Goal: Transaction & Acquisition: Purchase product/service

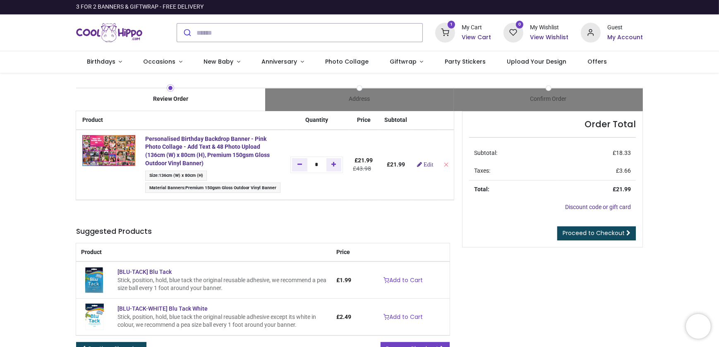
click at [232, 186] on span "Premium 150gsm Gloss Outdoor Vinyl Banner" at bounding box center [230, 187] width 91 height 5
click at [425, 163] on link "Edit" at bounding box center [425, 165] width 16 height 6
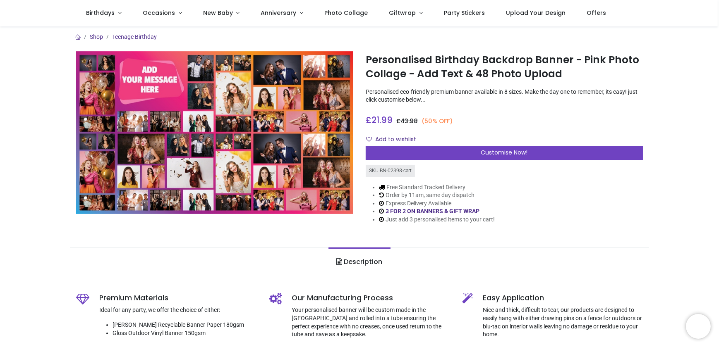
scroll to position [150, 0]
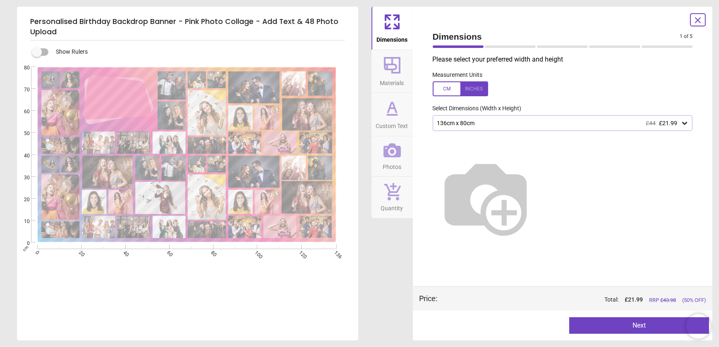
type textarea "**********"
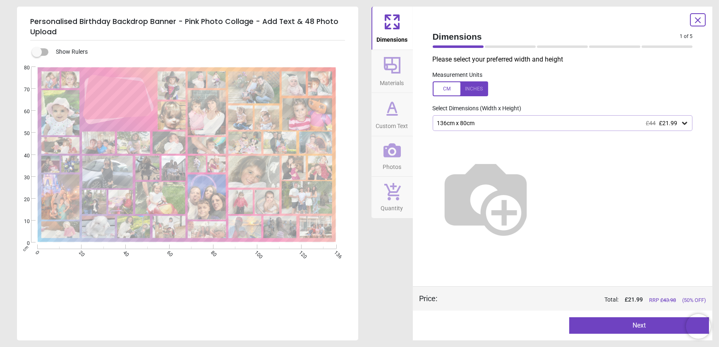
click at [613, 323] on button "Next" at bounding box center [639, 326] width 140 height 17
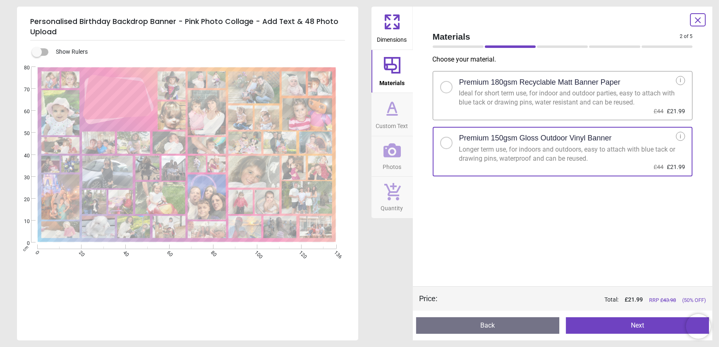
click at [681, 136] on div "i" at bounding box center [680, 136] width 9 height 9
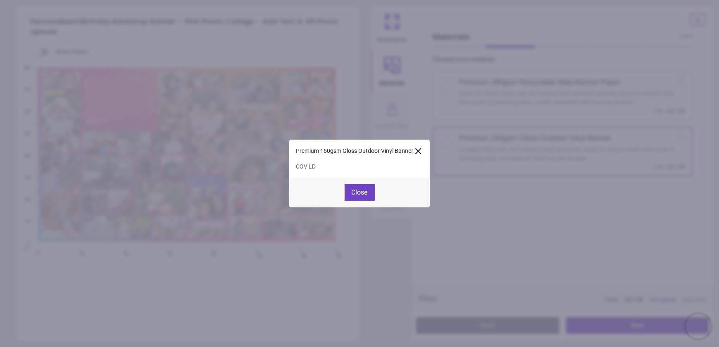
click at [419, 152] on icon at bounding box center [418, 151] width 10 height 10
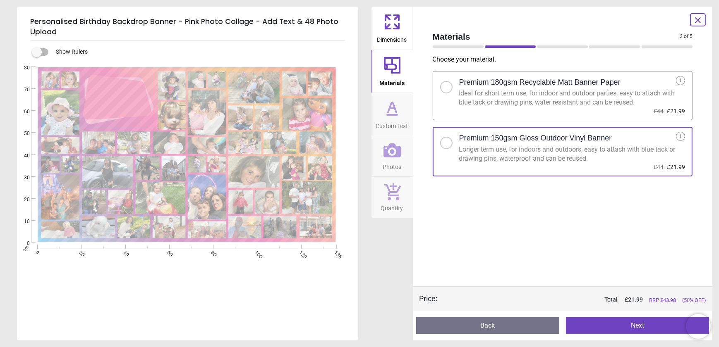
click at [638, 323] on button "Next" at bounding box center [637, 326] width 143 height 17
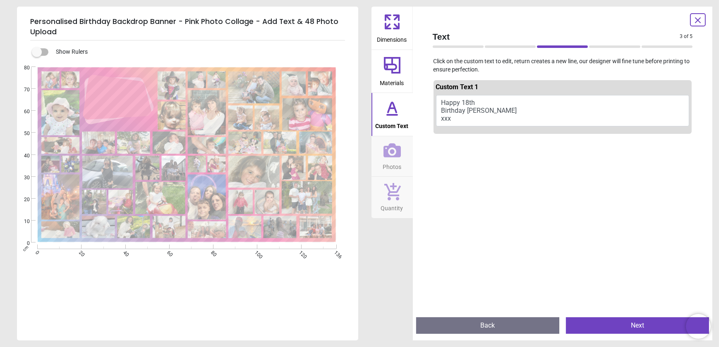
click at [612, 327] on button "Next" at bounding box center [637, 326] width 143 height 17
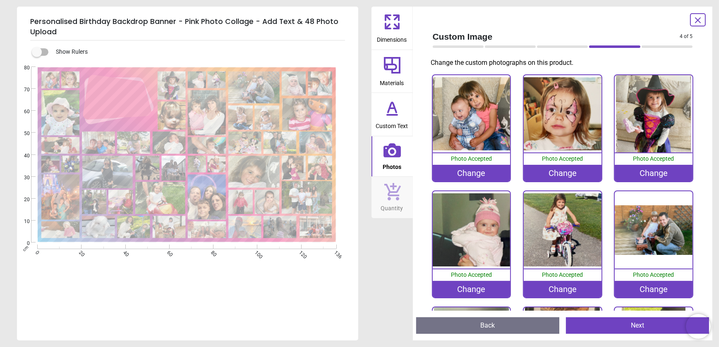
click at [612, 327] on button "Next" at bounding box center [637, 326] width 143 height 17
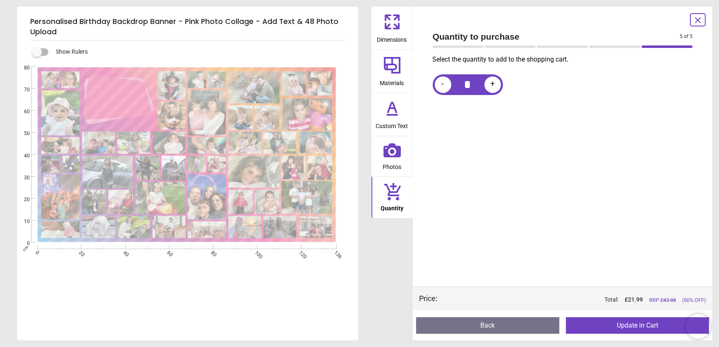
click at [620, 327] on button "Update in Cart" at bounding box center [637, 326] width 143 height 17
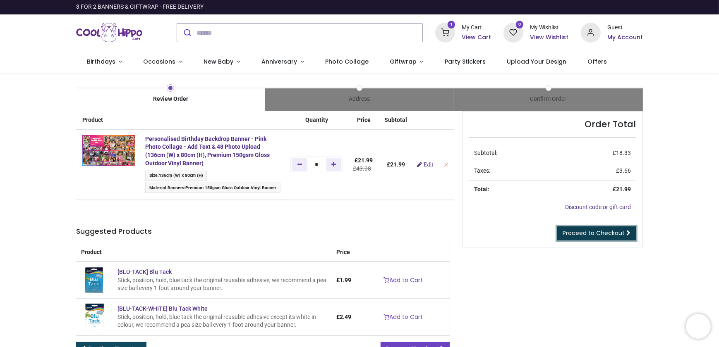
click at [610, 237] on link "Proceed to Checkout" at bounding box center [596, 234] width 79 height 14
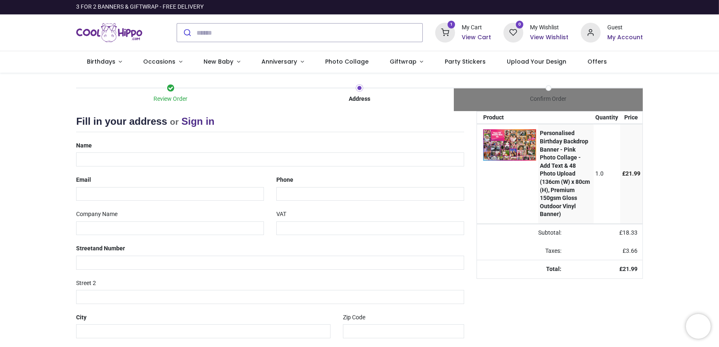
select select "***"
click at [120, 160] on input "text" at bounding box center [270, 160] width 388 height 14
type input "**********"
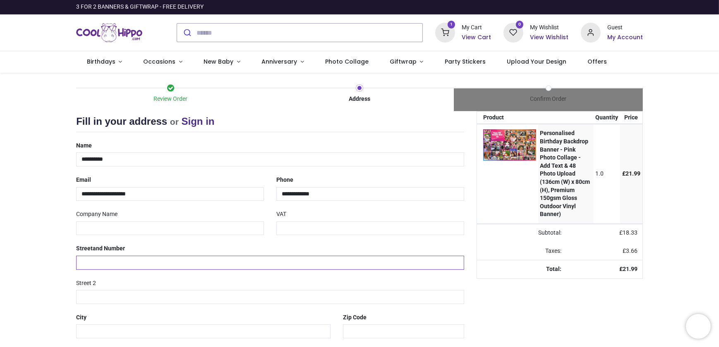
type input "**********"
type input "*******"
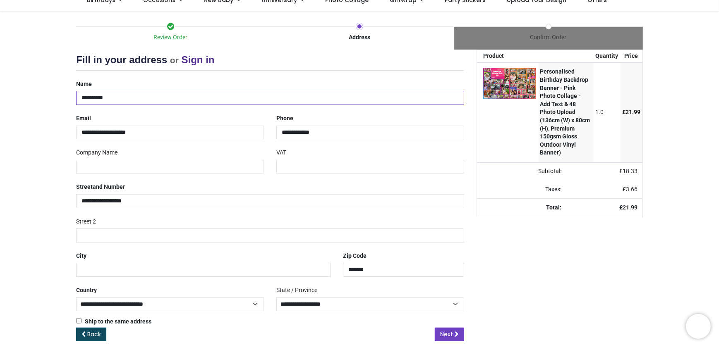
scroll to position [72, 0]
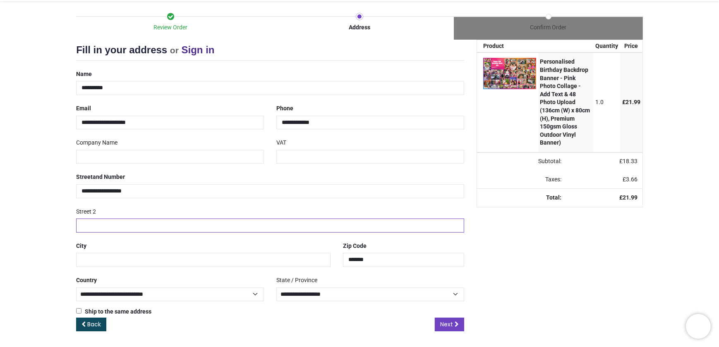
click at [116, 227] on input "text" at bounding box center [270, 226] width 388 height 14
type input "********"
click at [122, 263] on input "text" at bounding box center [203, 260] width 254 height 14
type input "********"
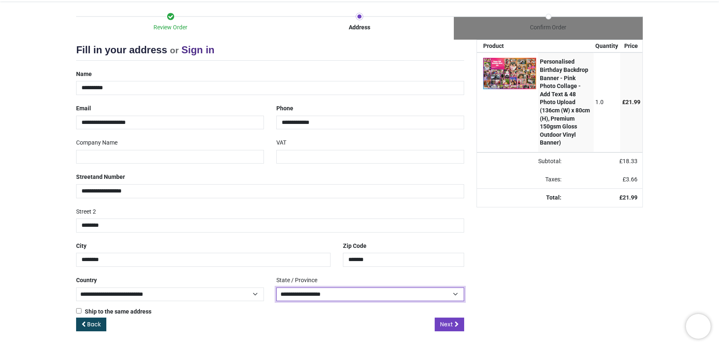
click at [441, 295] on select "**********" at bounding box center [370, 295] width 188 height 14
select select "***"
click at [276, 288] on select "**********" at bounding box center [370, 295] width 188 height 14
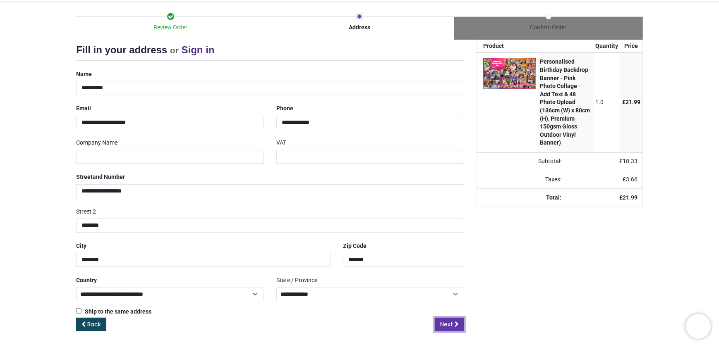
click at [453, 322] on link "Next" at bounding box center [449, 325] width 29 height 14
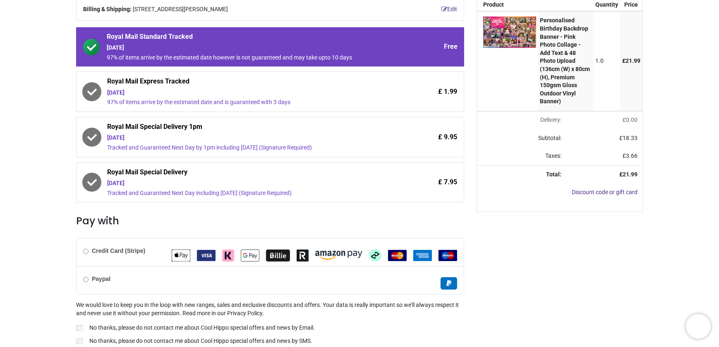
scroll to position [145, 0]
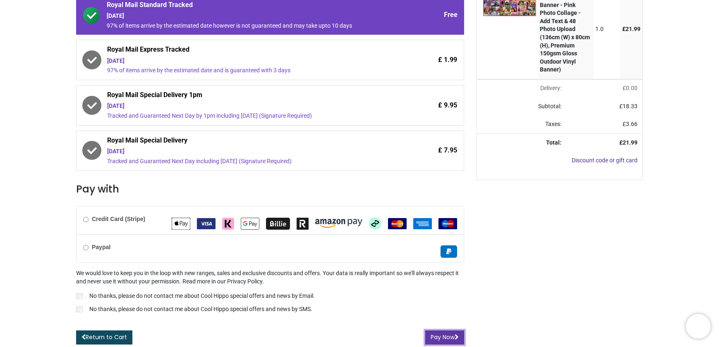
click at [441, 340] on button "Pay Now" at bounding box center [444, 338] width 39 height 14
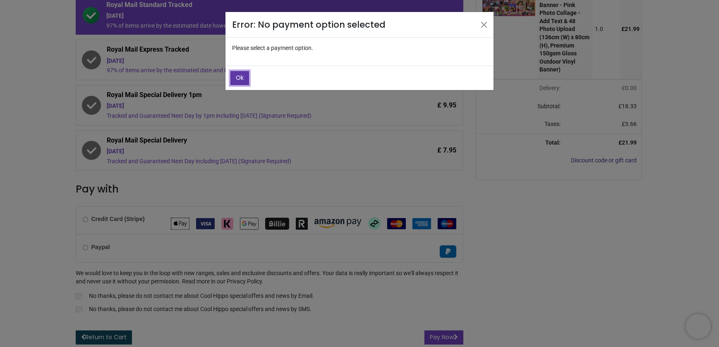
click at [242, 79] on span "Ok" at bounding box center [240, 78] width 8 height 8
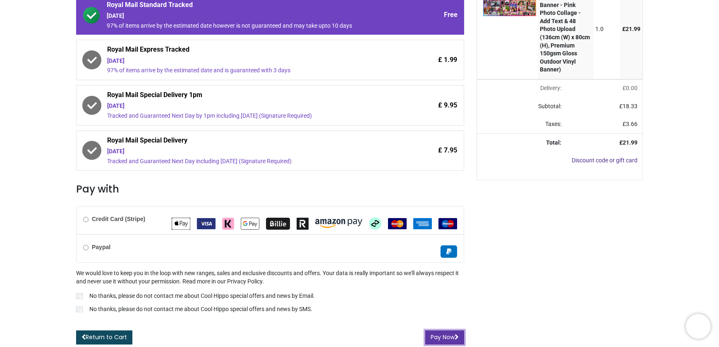
click at [438, 335] on button "Pay Now" at bounding box center [444, 338] width 39 height 14
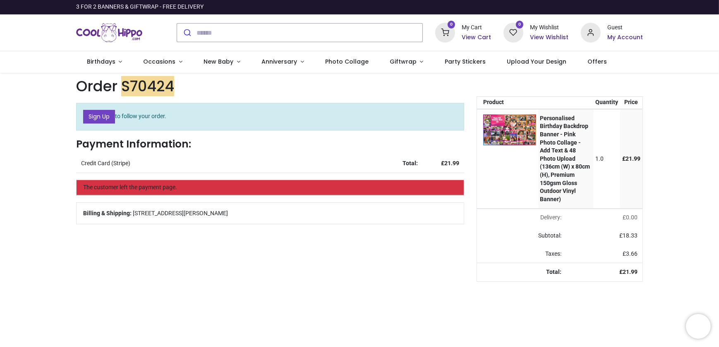
click at [395, 208] on div "Billing & Shipping: 34 St Maurice View,, Plympton, Plymouth, Devon, PL7 1FQ, Un…" at bounding box center [269, 213] width 387 height 21
click at [390, 185] on div "The customer left the payment page." at bounding box center [269, 187] width 387 height 15
click at [564, 181] on strong "Personalised Birthday Backdrop Banner - Pink Photo Collage - Add Text & 48 Phot…" at bounding box center [565, 159] width 50 height 88
click at [557, 136] on strong "Personalised Birthday Backdrop Banner - Pink Photo Collage - Add Text & 48 Phot…" at bounding box center [565, 159] width 50 height 88
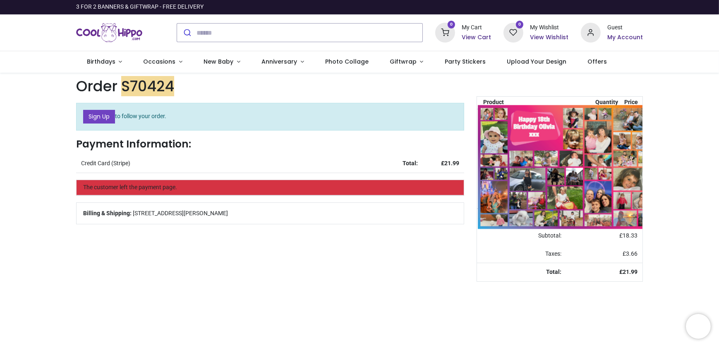
drag, startPoint x: 557, startPoint y: 136, endPoint x: 516, endPoint y: 134, distance: 41.0
click at [516, 134] on img at bounding box center [584, 167] width 212 height 124
click at [535, 141] on img at bounding box center [584, 167] width 212 height 124
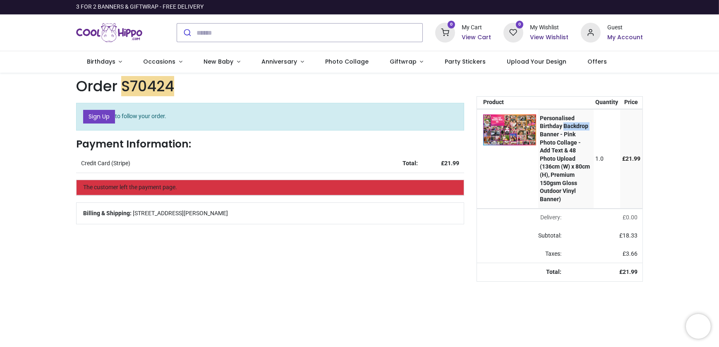
click at [471, 39] on h6 "View Cart" at bounding box center [475, 37] width 29 height 8
drag, startPoint x: 451, startPoint y: 226, endPoint x: 449, endPoint y: 233, distance: 6.7
click at [450, 226] on div at bounding box center [359, 173] width 719 height 347
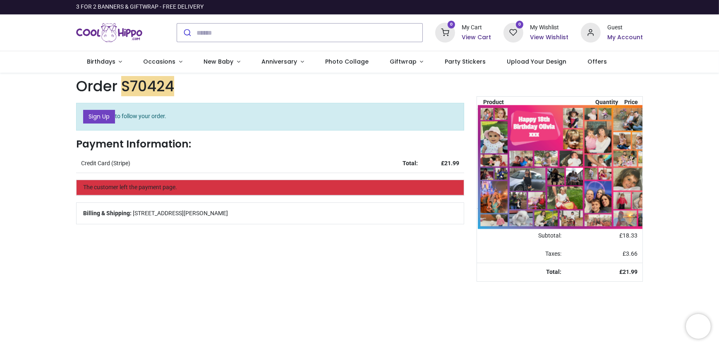
click at [525, 143] on img at bounding box center [584, 167] width 212 height 124
click at [530, 140] on img at bounding box center [584, 167] width 212 height 124
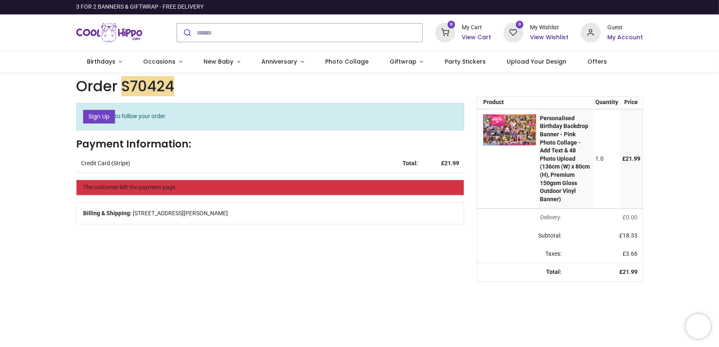
click at [616, 37] on h6 "My Account" at bounding box center [625, 37] width 36 height 8
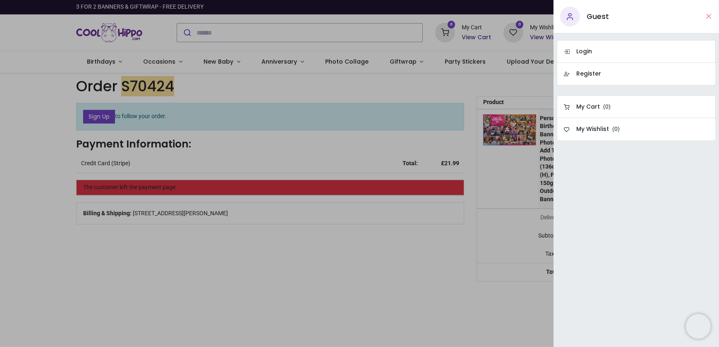
click at [708, 12] on button "Close" at bounding box center [707, 16] width 7 height 10
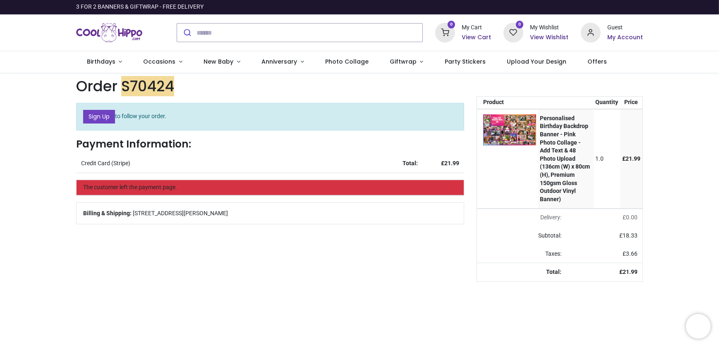
click at [478, 36] on h6 "View Cart" at bounding box center [475, 37] width 29 height 8
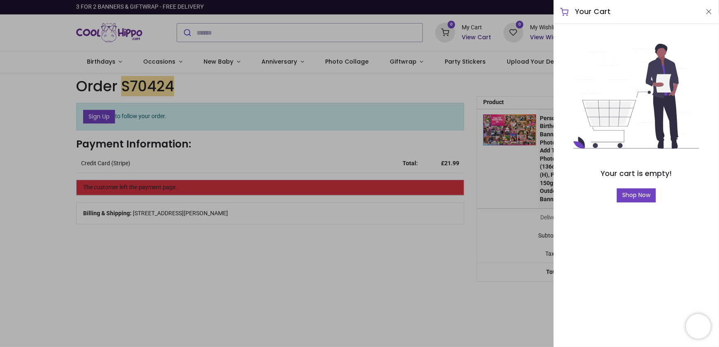
click at [371, 146] on div at bounding box center [359, 173] width 719 height 347
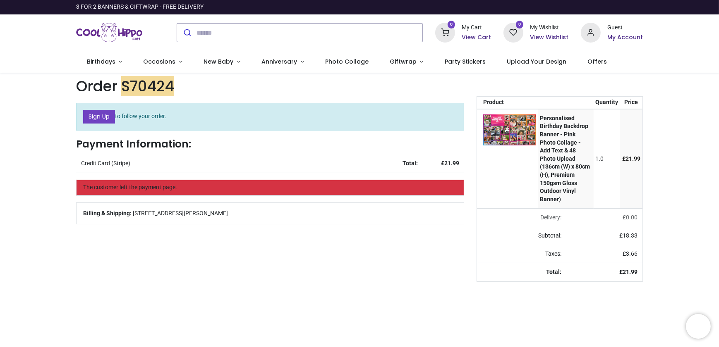
click at [228, 213] on span "34 St Maurice View,, Plympton, Plymouth, Devon, PL7 1FQ, United Kingdom" at bounding box center [180, 214] width 95 height 8
click at [339, 208] on div "Billing & Shipping: 34 St Maurice View,, Plympton, Plymouth, Devon, PL7 1FQ, Un…" at bounding box center [269, 213] width 387 height 21
click at [392, 191] on div "The customer left the payment page." at bounding box center [269, 187] width 387 height 15
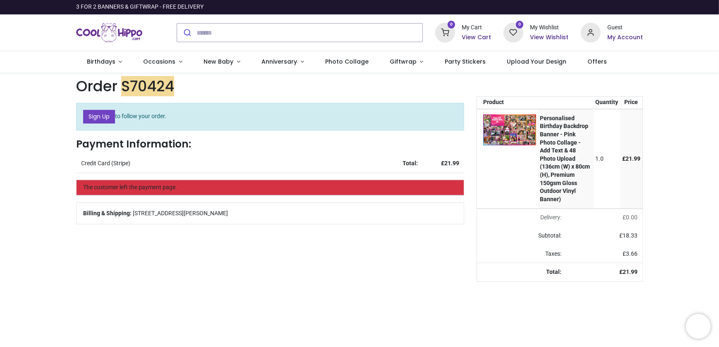
click at [598, 161] on div "1.0" at bounding box center [606, 159] width 23 height 8
click at [601, 160] on div "1.0" at bounding box center [606, 159] width 23 height 8
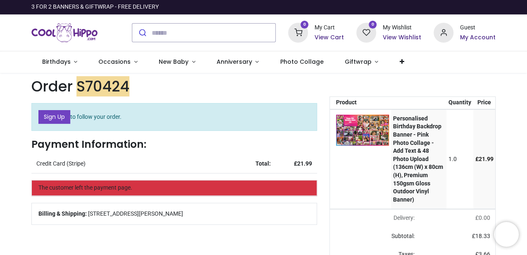
click at [422, 165] on strong "Personalised Birthday Backdrop Banner - Pink Photo Collage - Add Text & 48 Phot…" at bounding box center [418, 159] width 50 height 88
click at [411, 140] on strong "Personalised Birthday Backdrop Banner - Pink Photo Collage - Add Text & 48 Phot…" at bounding box center [418, 159] width 50 height 88
drag, startPoint x: 411, startPoint y: 140, endPoint x: 401, endPoint y: 128, distance: 15.3
click at [405, 134] on strong "Personalised Birthday Backdrop Banner - Pink Photo Collage - Add Text & 48 Phot…" at bounding box center [418, 159] width 50 height 88
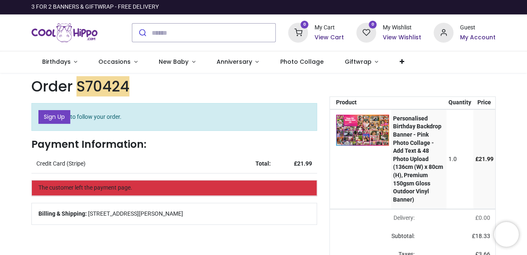
click at [393, 112] on td "Personalised Birthday Backdrop Banner - Pink Photo Collage - Add Text & 48 Phot…" at bounding box center [418, 159] width 55 height 100
click at [395, 115] on strong "Personalised Birthday Backdrop Banner - Pink Photo Collage - Add Text & 48 Phot…" at bounding box center [418, 159] width 50 height 88
click at [406, 121] on strong "Personalised Birthday Backdrop Banner - Pink Photo Collage - Add Text & 48 Phot…" at bounding box center [418, 159] width 50 height 88
click at [392, 147] on td "Personalised Birthday Backdrop Banner - Pink Photo Collage - Add Text & 48 Phot…" at bounding box center [418, 159] width 55 height 100
click at [436, 163] on div "Personalised Birthday Backdrop Banner - Pink Photo Collage - Add Text & 48 Phot…" at bounding box center [418, 159] width 51 height 89
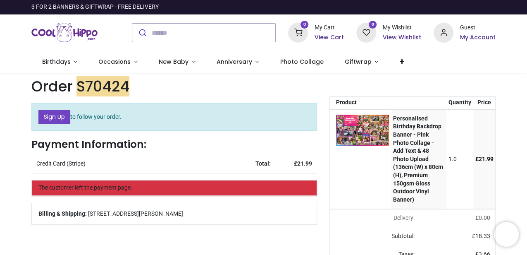
click at [335, 38] on h6 "View Cart" at bounding box center [329, 37] width 29 height 8
click at [288, 40] on div at bounding box center [263, 127] width 527 height 255
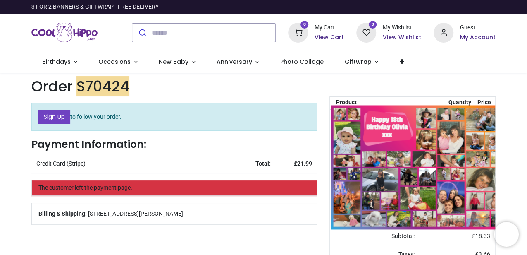
click at [346, 141] on img at bounding box center [437, 167] width 212 height 124
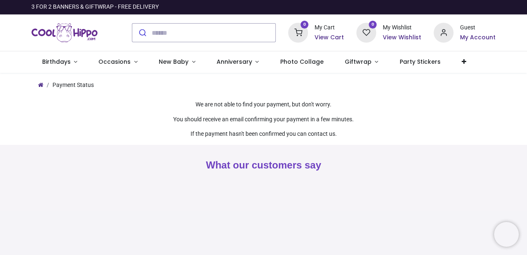
click at [445, 30] on icon at bounding box center [444, 33] width 20 height 20
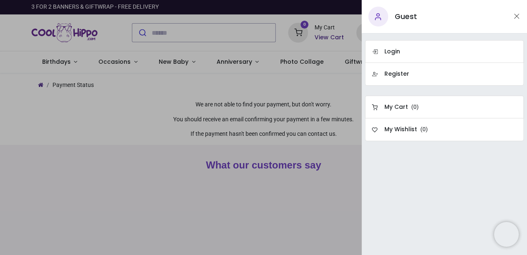
click at [347, 58] on div at bounding box center [263, 127] width 527 height 255
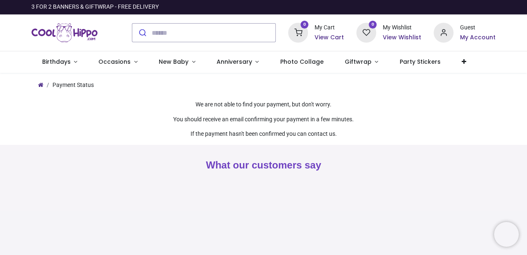
click at [468, 29] on div "Guest" at bounding box center [478, 28] width 36 height 8
click at [466, 38] on h6 "My Account" at bounding box center [478, 37] width 36 height 8
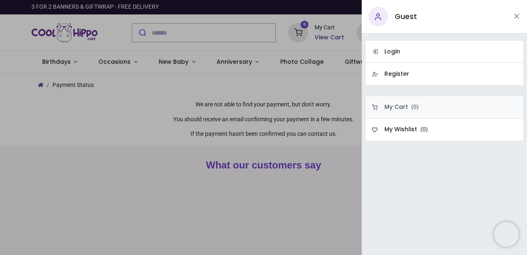
click at [374, 107] on icon at bounding box center [375, 107] width 6 height 6
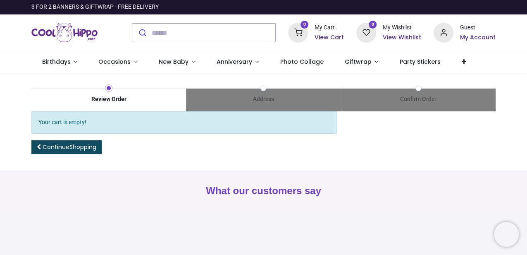
click at [324, 35] on h6 "View Cart" at bounding box center [329, 37] width 29 height 8
click at [325, 36] on div at bounding box center [263, 127] width 527 height 255
click at [334, 40] on h6 "View Cart" at bounding box center [329, 37] width 29 height 8
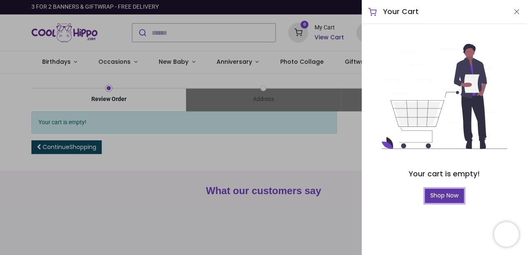
click at [433, 201] on link "Shop Now" at bounding box center [444, 196] width 39 height 14
